Goal: Find specific page/section: Find specific page/section

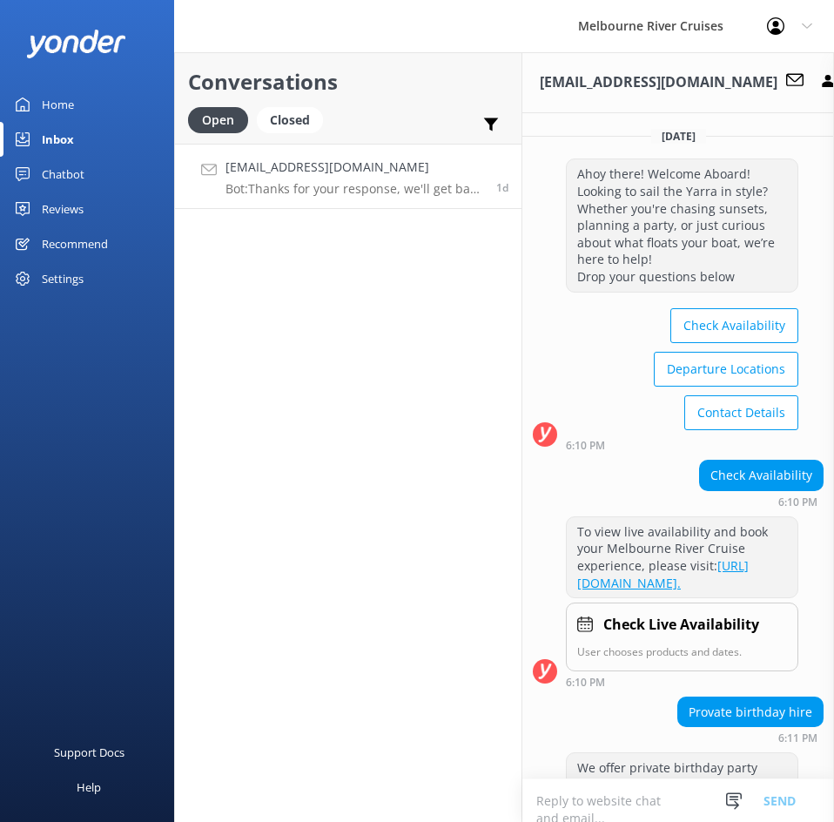
scroll to position [811, 0]
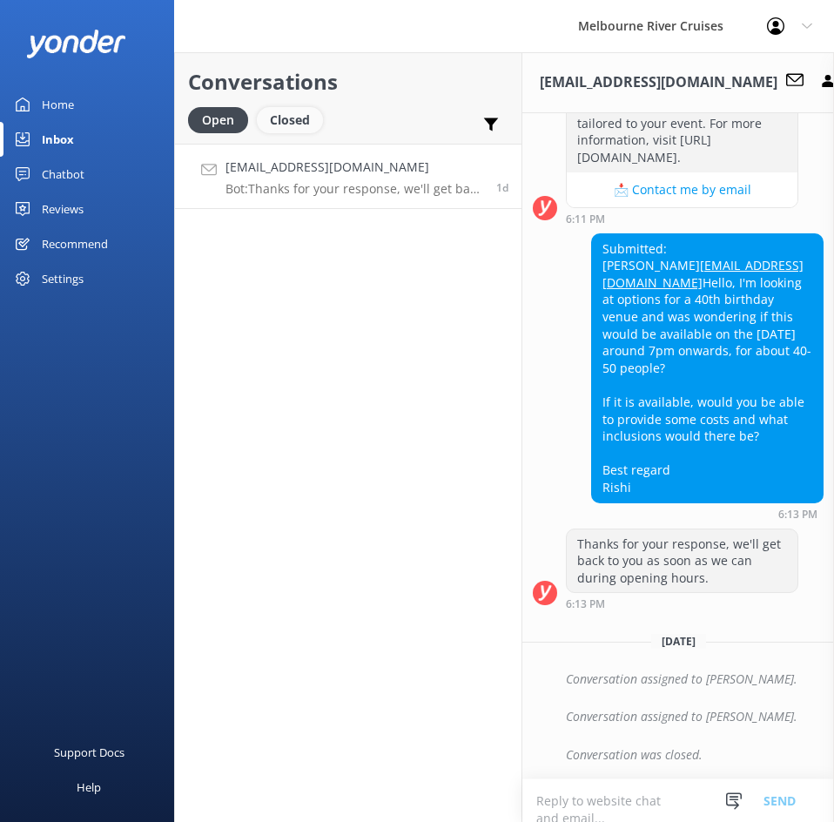
click at [314, 117] on div "Closed" at bounding box center [290, 120] width 66 height 26
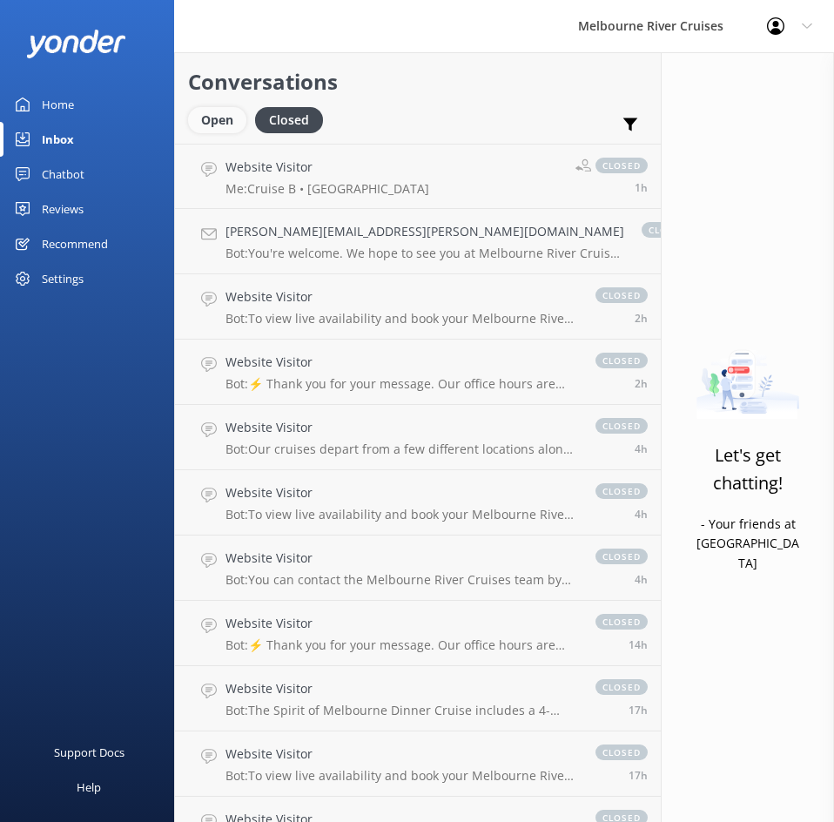
click at [203, 114] on div "Open" at bounding box center [217, 120] width 58 height 26
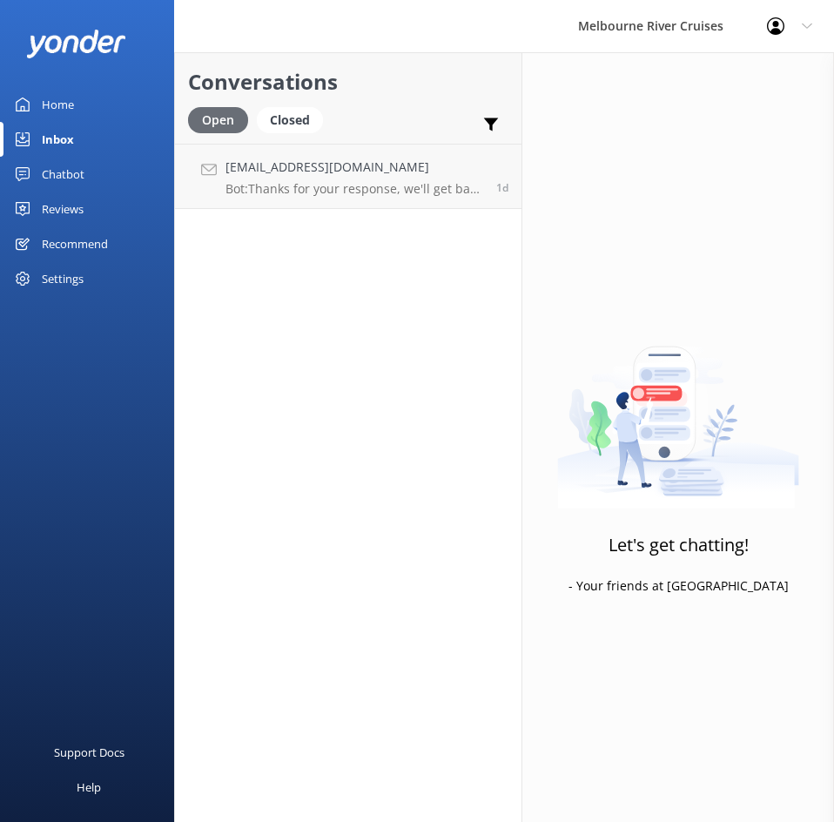
click at [207, 111] on div "Open" at bounding box center [218, 120] width 60 height 26
